Goal: Information Seeking & Learning: Learn about a topic

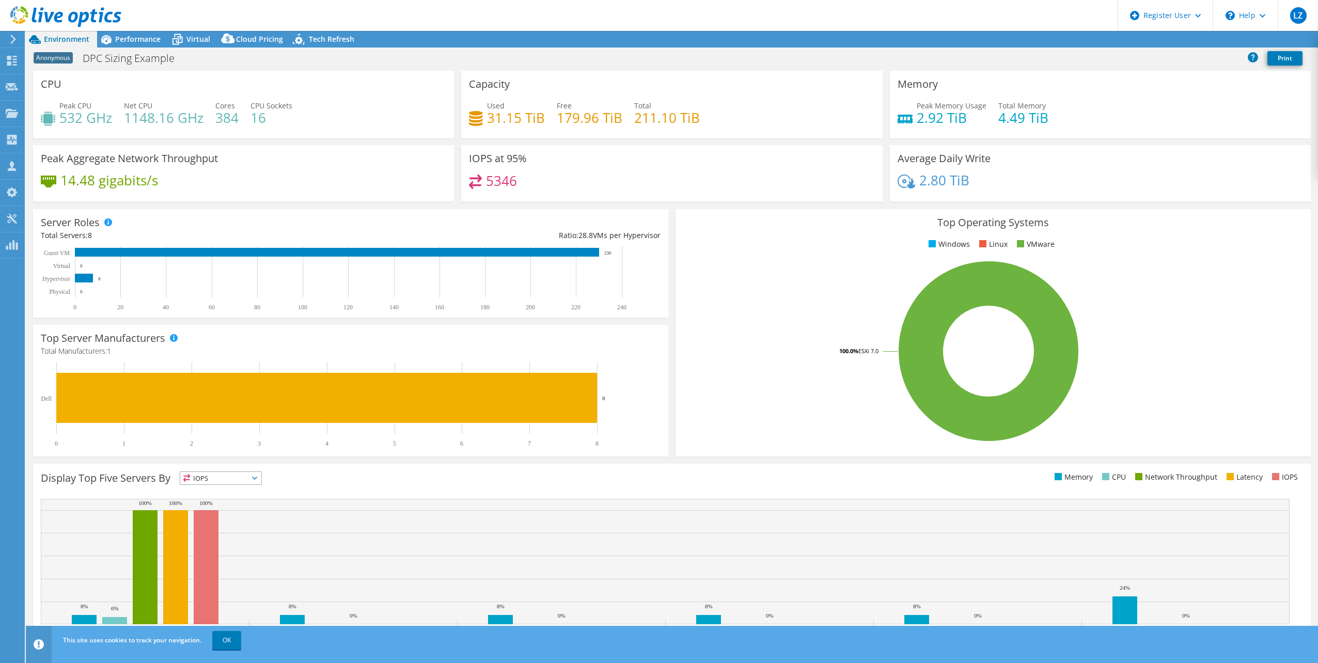
select select "USEast"
select select "USD"
click at [122, 46] on div "Performance" at bounding box center [132, 39] width 71 height 17
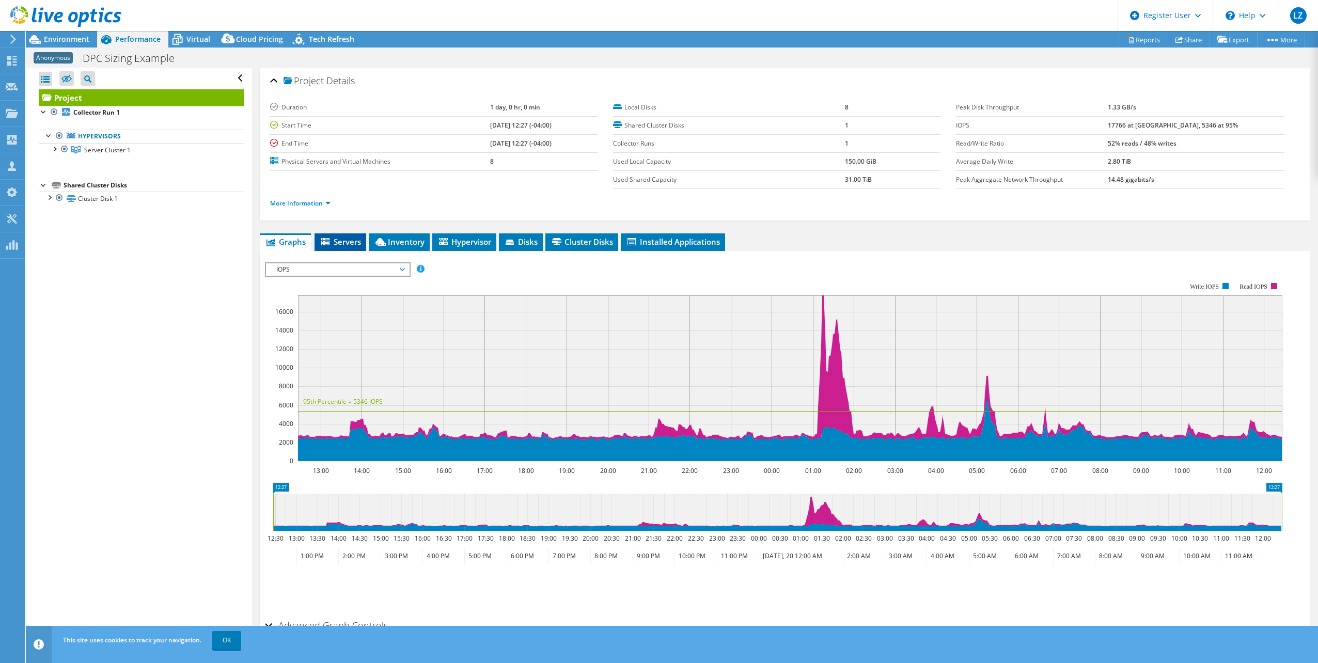
click at [355, 247] on li "Servers" at bounding box center [340, 242] width 52 height 18
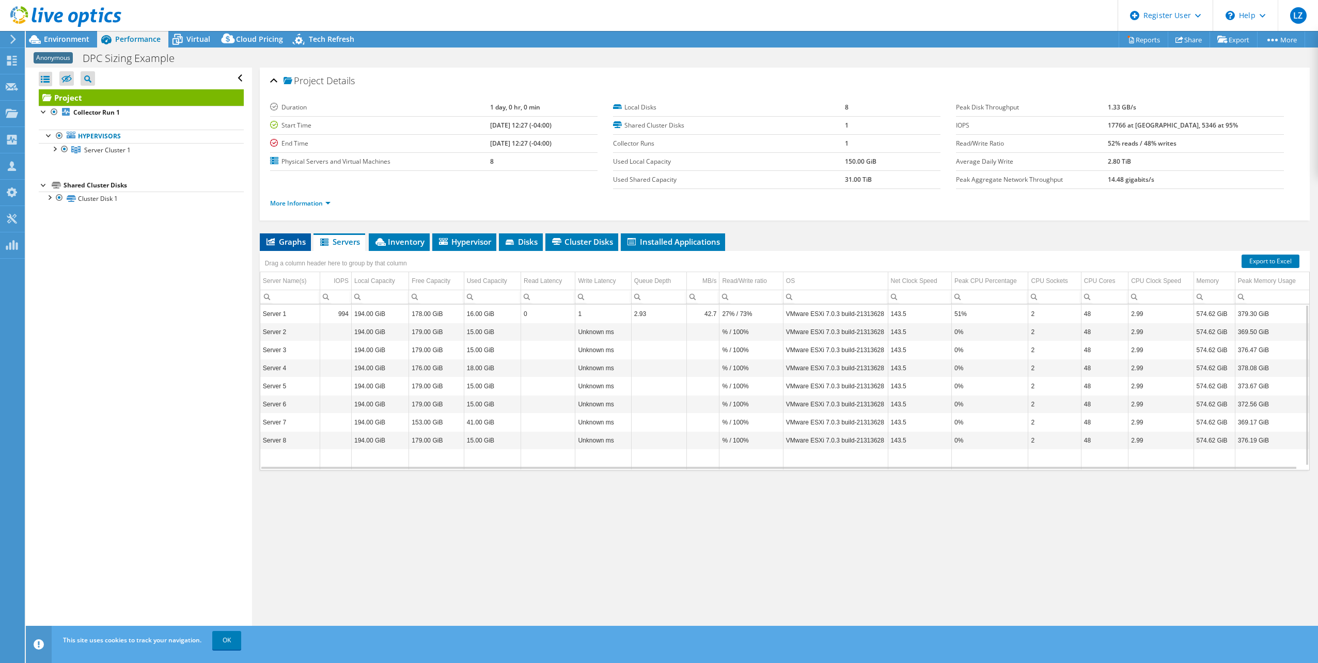
click at [293, 240] on span "Graphs" at bounding box center [285, 241] width 41 height 10
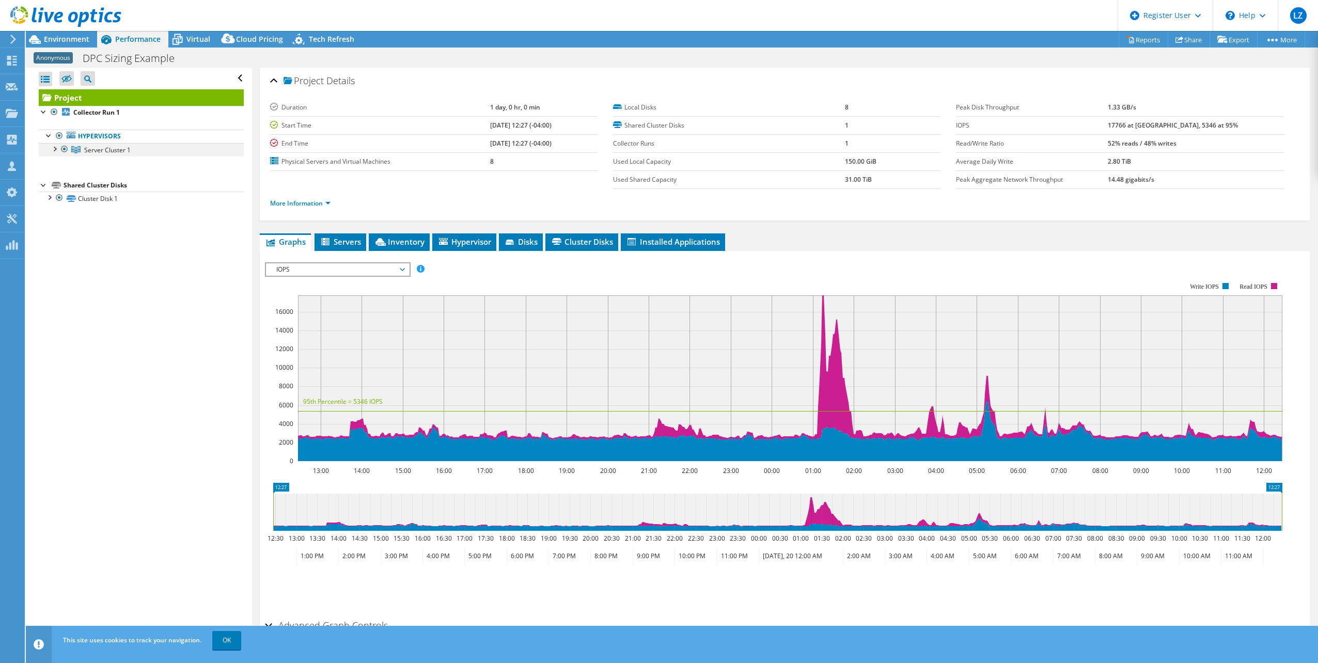
click at [50, 149] on div at bounding box center [54, 148] width 10 height 10
click at [49, 311] on link "Cluster Disk 1" at bounding box center [141, 306] width 205 height 13
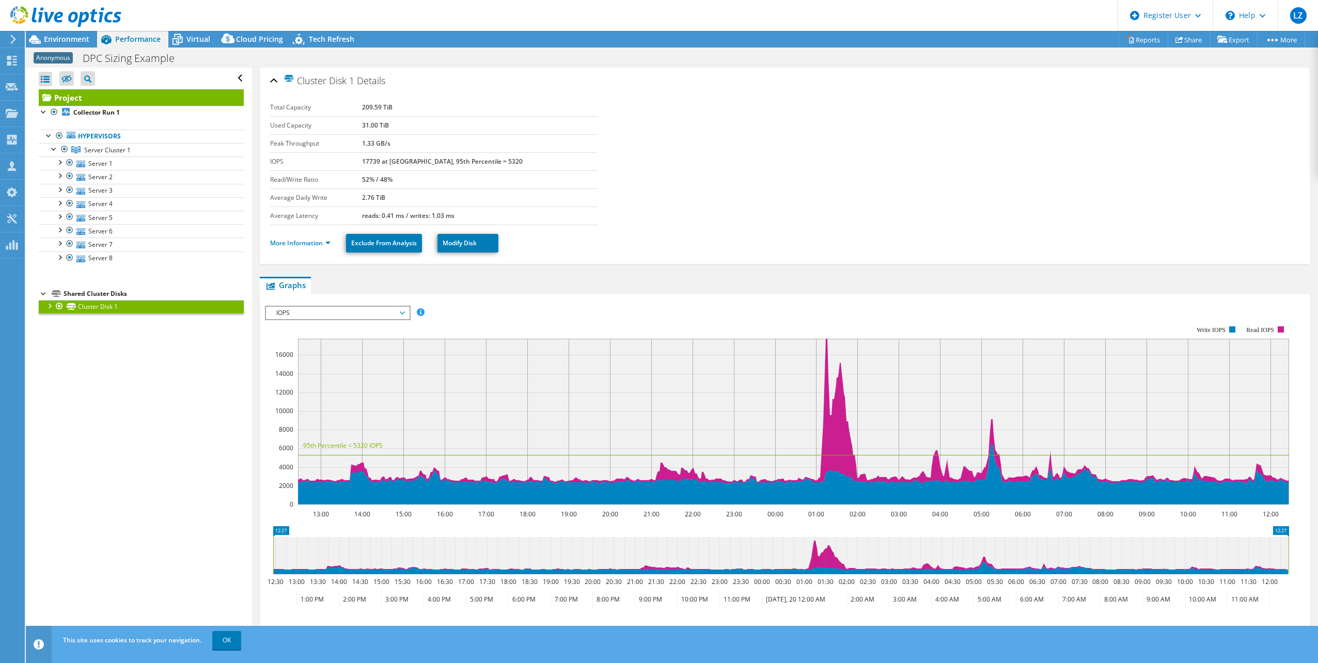
click at [50, 307] on div at bounding box center [49, 305] width 10 height 10
drag, startPoint x: 1020, startPoint y: 106, endPoint x: 1052, endPoint y: 1, distance: 110.4
click at [1022, 106] on section "Total Capacity 209.59 TiB Used Capacity 31.00 TiB Peak Throughput 1.33 GB/s IOP…" at bounding box center [784, 162] width 1029 height 126
